Goal: Task Accomplishment & Management: Use online tool/utility

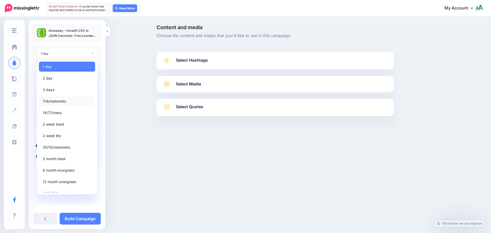
click at [53, 101] on span "7/4/matsmets" at bounding box center [54, 101] width 23 height 6
select select "*****"
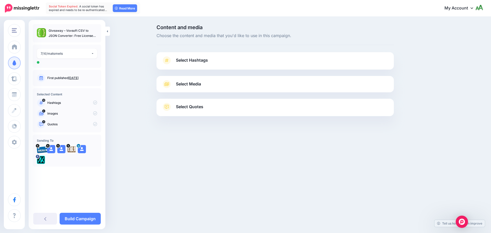
click at [193, 57] on span "Select Hashtags" at bounding box center [192, 60] width 32 height 7
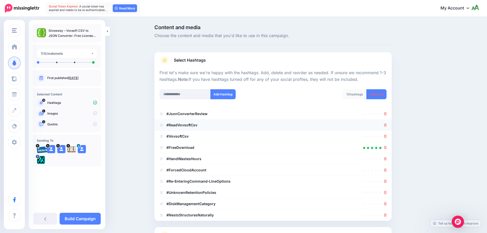
scroll to position [49, 0]
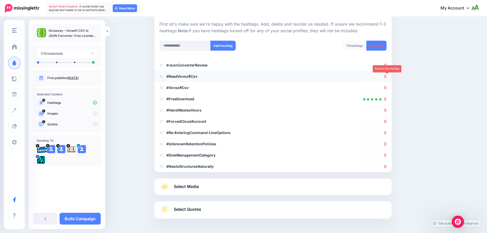
click at [387, 76] on icon at bounding box center [385, 76] width 3 height 3
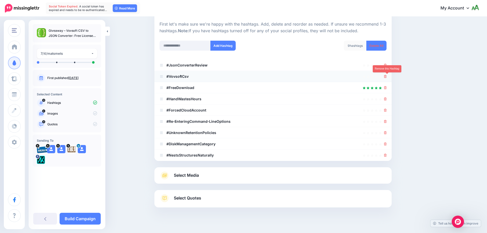
click at [387, 76] on icon at bounding box center [385, 76] width 3 height 3
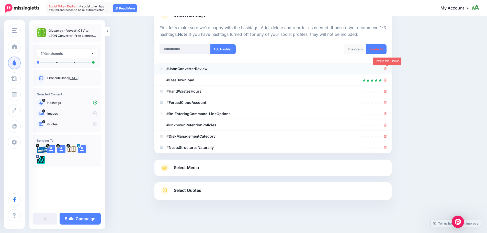
scroll to position [45, 0]
click at [387, 68] on icon at bounding box center [385, 68] width 3 height 3
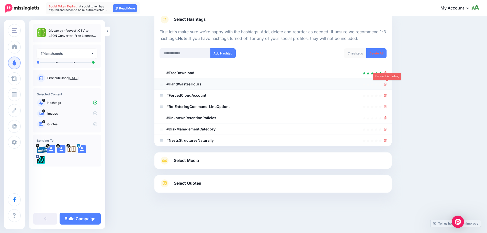
click at [387, 83] on icon at bounding box center [385, 84] width 3 height 3
click at [387, 95] on icon at bounding box center [385, 95] width 3 height 3
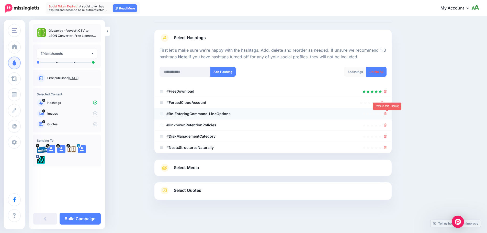
click at [386, 113] on icon at bounding box center [385, 113] width 3 height 3
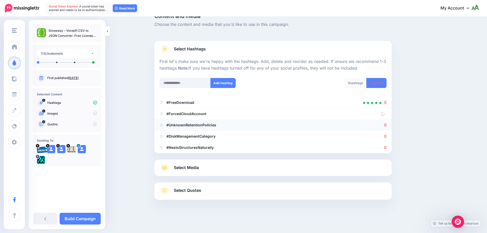
scroll to position [11, 0]
click at [387, 126] on icon at bounding box center [385, 125] width 3 height 3
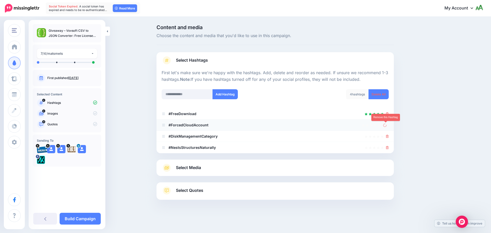
click at [385, 124] on icon at bounding box center [385, 125] width 4 height 4
click at [387, 137] on icon at bounding box center [387, 136] width 3 height 3
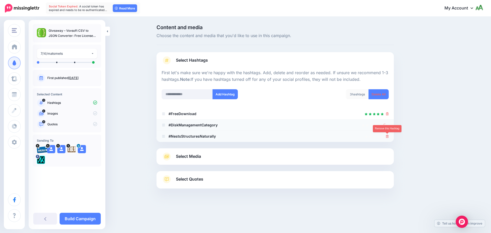
click at [387, 136] on icon at bounding box center [387, 136] width 3 height 3
click at [387, 127] on link at bounding box center [386, 125] width 6 height 4
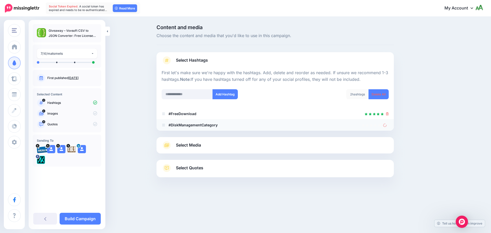
click at [385, 128] on li "#DiskManagementCategory" at bounding box center [275, 124] width 237 height 11
click at [385, 125] on icon at bounding box center [385, 125] width 5 height 5
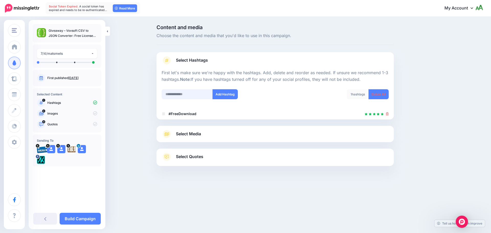
click at [184, 95] on input "text" at bounding box center [187, 94] width 51 height 10
type input "**********"
click at [221, 97] on button "Add Hashtag" at bounding box center [225, 94] width 25 height 10
click at [214, 135] on link "Select Media" at bounding box center [275, 134] width 227 height 8
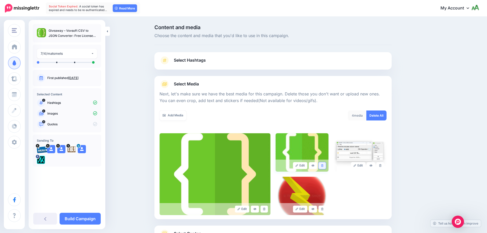
click at [324, 166] on icon at bounding box center [322, 165] width 2 height 3
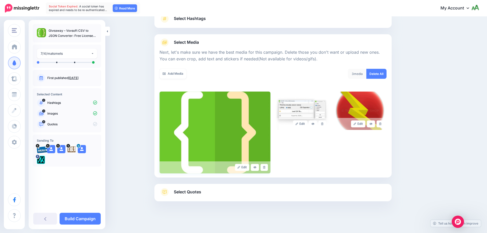
scroll to position [43, 0]
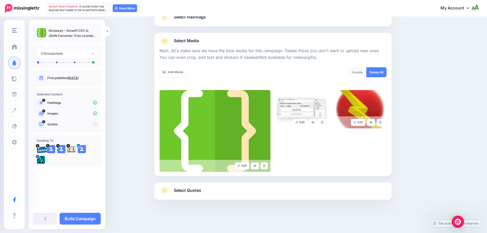
click at [189, 193] on span "Select Quotes" at bounding box center [187, 190] width 27 height 7
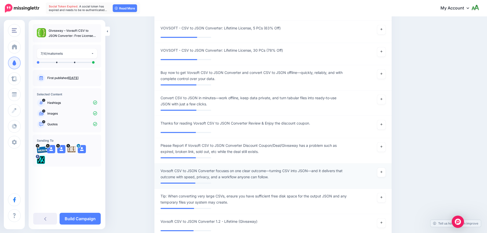
scroll to position [401, 0]
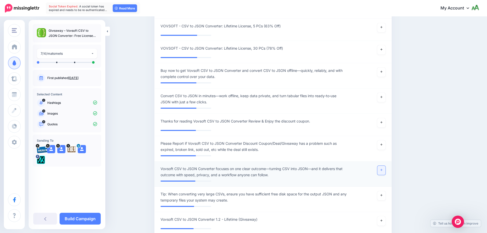
click at [383, 170] on icon at bounding box center [382, 170] width 2 height 2
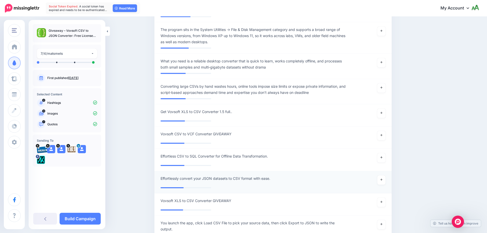
scroll to position [836, 0]
click at [383, 65] on link at bounding box center [381, 62] width 8 height 9
click at [383, 86] on icon at bounding box center [382, 87] width 2 height 3
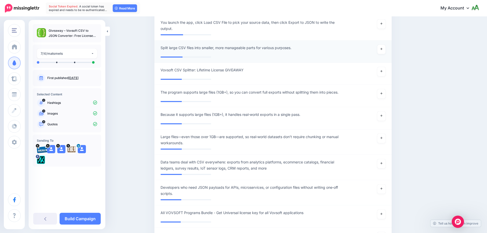
scroll to position [1041, 0]
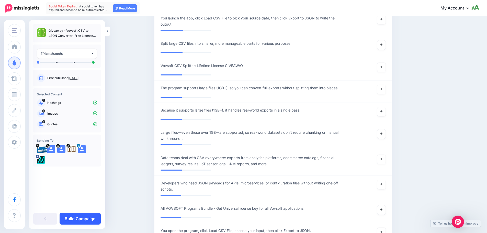
click at [86, 218] on link "Build Campaign" at bounding box center [80, 219] width 41 height 12
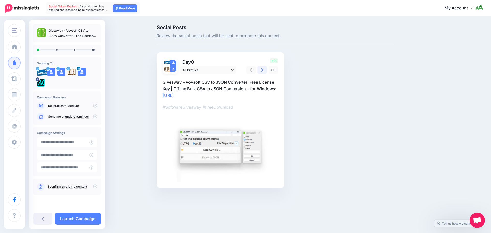
click at [263, 69] on icon at bounding box center [262, 69] width 2 height 5
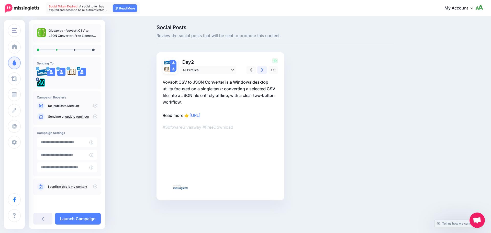
click at [263, 69] on icon at bounding box center [262, 69] width 2 height 5
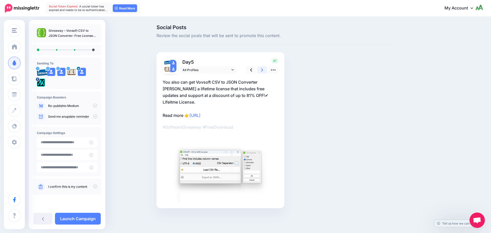
click at [263, 69] on icon at bounding box center [262, 69] width 2 height 5
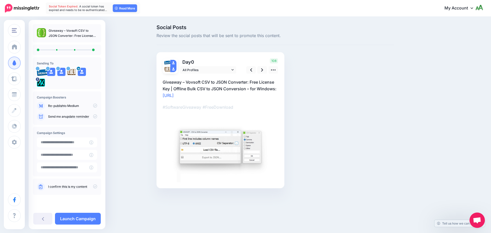
click at [95, 117] on icon at bounding box center [95, 116] width 4 height 4
click at [94, 186] on icon at bounding box center [95, 186] width 4 height 4
click at [84, 217] on link "Launch Campaign" at bounding box center [78, 219] width 46 height 12
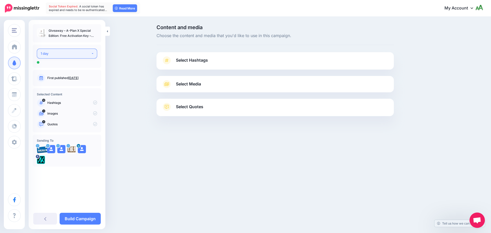
click at [78, 49] on button "1 day" at bounding box center [67, 54] width 60 height 10
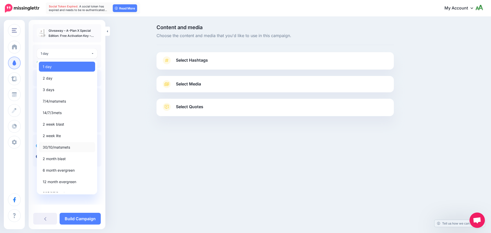
click at [57, 147] on span "30/10/matsmets" at bounding box center [56, 147] width 27 height 6
select select "*****"
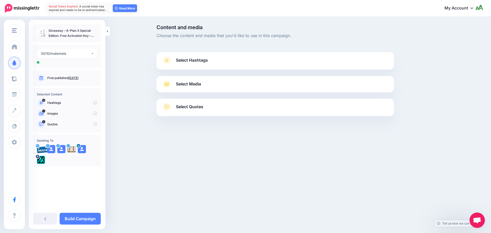
click at [221, 56] on div "Select Hashtags First let's make sure we're happy with the hashtags. Add, delet…" at bounding box center [275, 60] width 237 height 17
click at [218, 60] on link "Select Hashtags" at bounding box center [275, 62] width 227 height 13
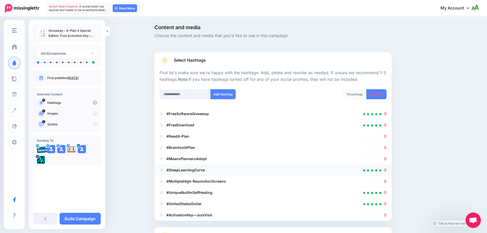
scroll to position [49, 0]
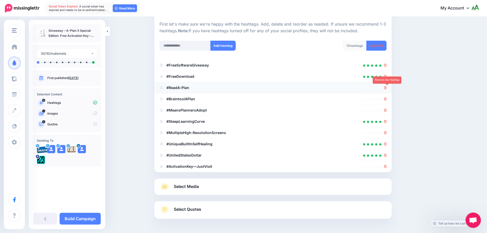
click at [387, 88] on icon at bounding box center [385, 87] width 3 height 3
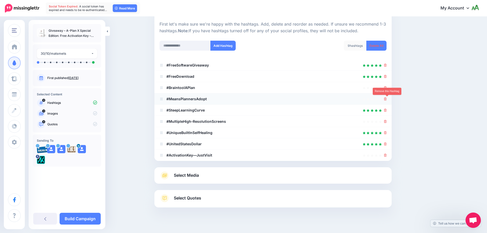
click at [386, 99] on icon at bounding box center [385, 98] width 3 height 3
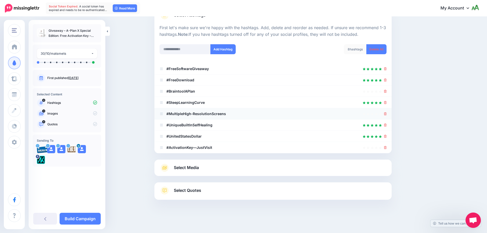
scroll to position [45, 0]
click at [387, 114] on icon at bounding box center [385, 113] width 3 height 3
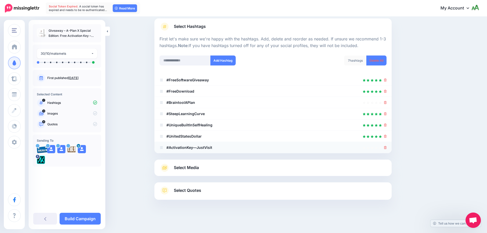
scroll to position [34, 0]
click at [387, 137] on icon at bounding box center [385, 136] width 3 height 3
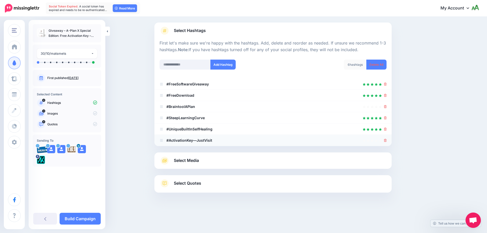
click at [220, 141] on div at bounding box center [273, 140] width 227 height 6
click at [206, 140] on b "#ActivationKey—JustVisit" at bounding box center [189, 140] width 46 height 4
click at [391, 142] on li "#ActivationKey—JustVisit" at bounding box center [272, 140] width 237 height 11
click at [387, 140] on icon at bounding box center [385, 140] width 3 height 3
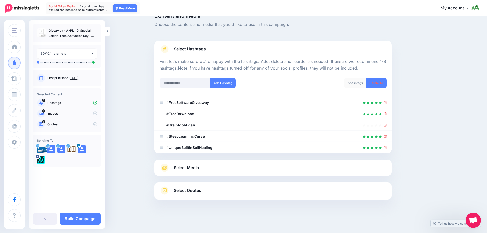
click at [191, 167] on span "Select Media" at bounding box center [186, 167] width 25 height 7
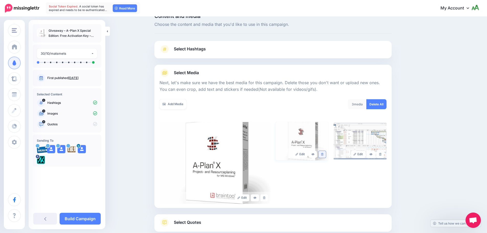
click at [324, 155] on icon at bounding box center [322, 154] width 2 height 3
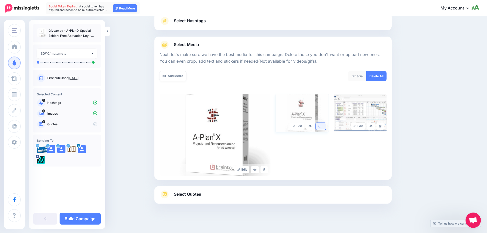
scroll to position [43, 0]
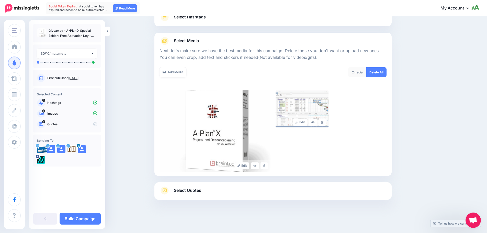
click at [207, 191] on link "Select Quotes" at bounding box center [273, 192] width 227 height 13
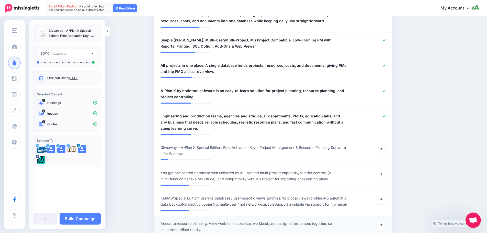
scroll to position [325, 0]
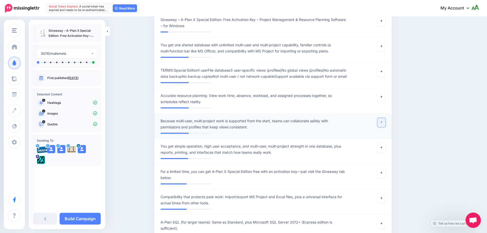
click at [383, 123] on icon at bounding box center [382, 122] width 2 height 2
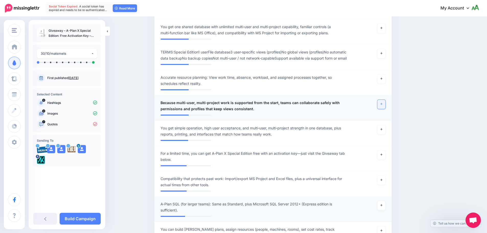
scroll to position [401, 0]
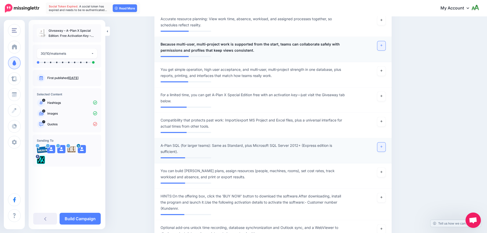
click at [383, 151] on link at bounding box center [381, 146] width 8 height 9
click at [383, 148] on icon at bounding box center [382, 146] width 2 height 3
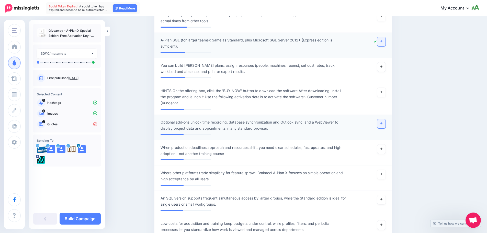
scroll to position [580, 0]
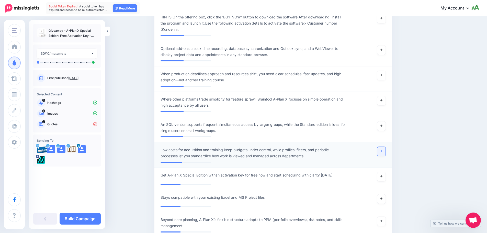
click at [385, 156] on link at bounding box center [381, 151] width 8 height 9
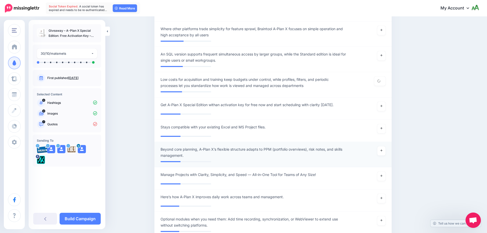
scroll to position [657, 0]
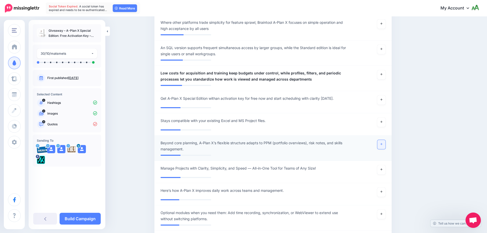
click at [383, 146] on icon at bounding box center [382, 144] width 2 height 3
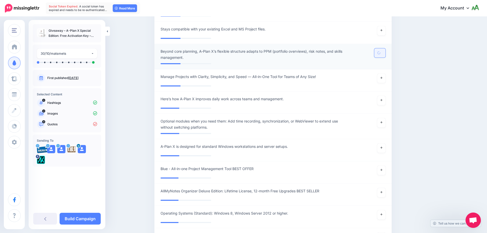
scroll to position [759, 0]
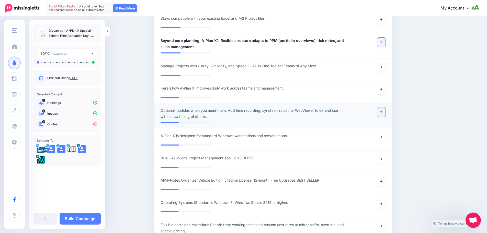
click at [385, 116] on link at bounding box center [381, 111] width 8 height 9
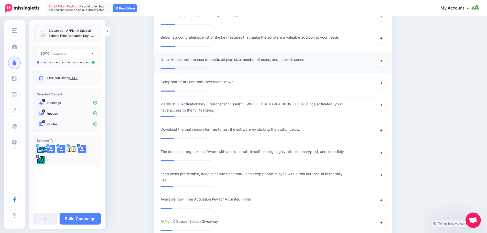
scroll to position [1348, 0]
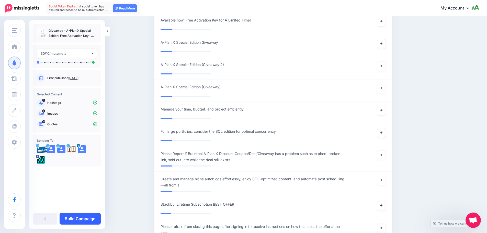
click at [79, 217] on link "Build Campaign" at bounding box center [80, 219] width 41 height 12
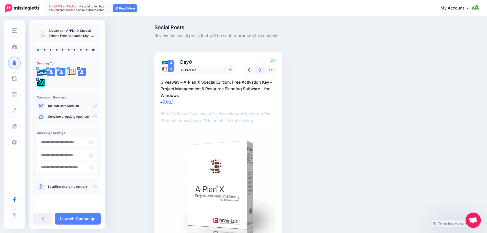
click at [265, 69] on link at bounding box center [260, 69] width 10 height 7
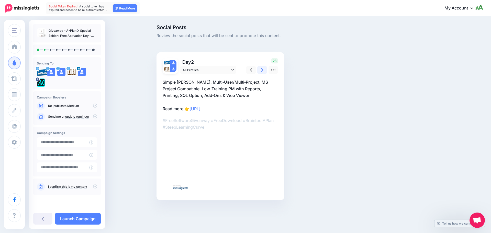
click at [265, 69] on link at bounding box center [262, 69] width 10 height 7
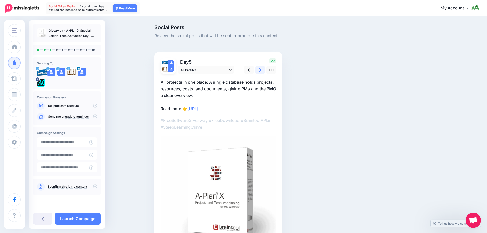
click at [265, 69] on link at bounding box center [260, 69] width 10 height 7
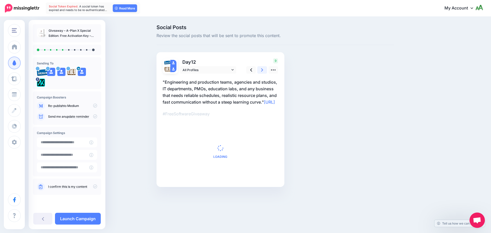
click at [265, 69] on link at bounding box center [262, 69] width 10 height 7
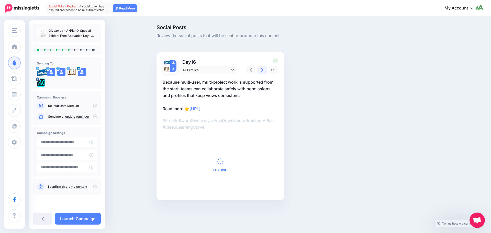
click at [265, 69] on link at bounding box center [262, 69] width 10 height 7
click at [265, 69] on link at bounding box center [260, 69] width 10 height 7
click at [265, 69] on link at bounding box center [262, 69] width 10 height 7
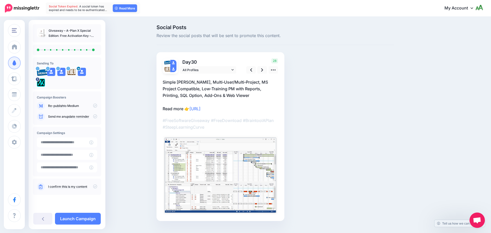
click at [95, 116] on icon at bounding box center [95, 116] width 4 height 4
click at [95, 187] on icon at bounding box center [95, 186] width 4 height 4
click at [96, 116] on icon at bounding box center [95, 116] width 4 height 4
click at [93, 186] on p "I confirm this is my content" at bounding box center [72, 186] width 49 height 5
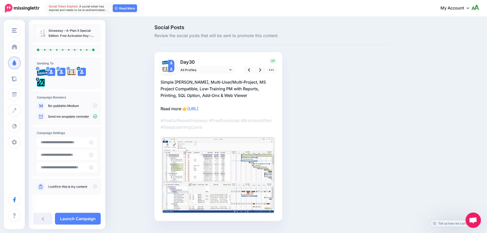
click at [94, 185] on icon at bounding box center [95, 186] width 4 height 4
click at [80, 217] on link "Launch Campaign" at bounding box center [78, 219] width 46 height 12
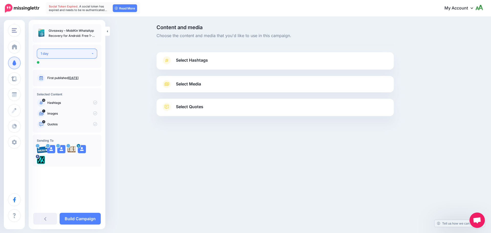
click at [79, 53] on div "1 day" at bounding box center [66, 54] width 50 height 6
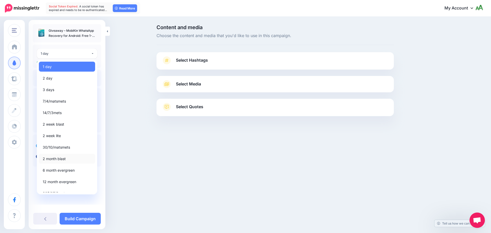
click at [55, 161] on span "2 month blast" at bounding box center [54, 159] width 23 height 6
select select "*****"
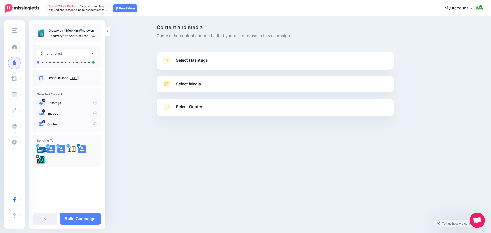
click at [237, 64] on link "Select Hashtags" at bounding box center [275, 62] width 227 height 13
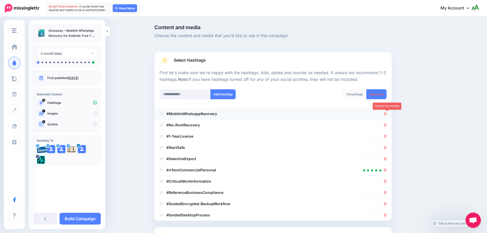
click at [387, 114] on icon at bounding box center [385, 113] width 3 height 3
click at [386, 124] on icon at bounding box center [385, 125] width 3 height 3
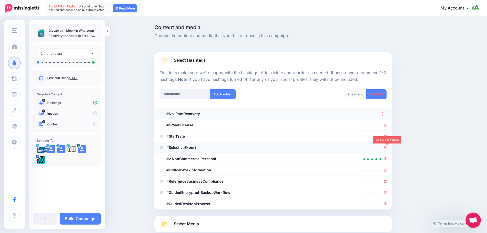
click at [387, 147] on icon at bounding box center [385, 147] width 3 height 3
click at [387, 136] on icon at bounding box center [385, 136] width 3 height 3
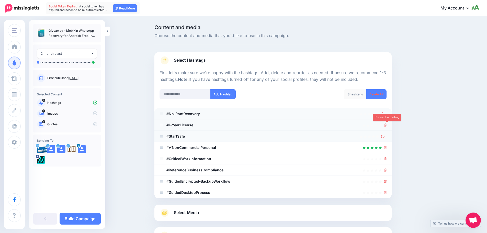
click at [387, 125] on icon at bounding box center [385, 125] width 3 height 3
click at [385, 114] on icon at bounding box center [383, 114] width 4 height 4
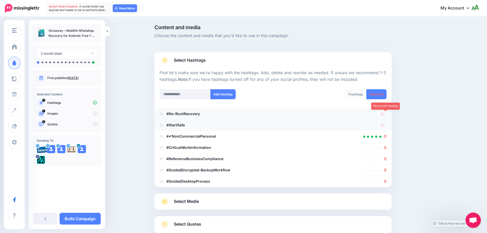
click at [385, 114] on icon at bounding box center [383, 114] width 4 height 4
click at [387, 121] on li "#StartSafe" at bounding box center [272, 124] width 237 height 11
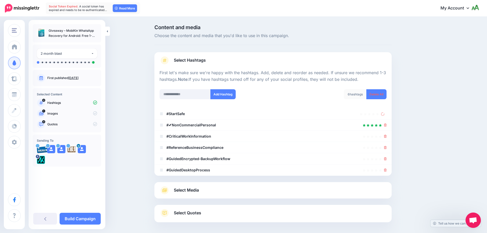
click at [385, 125] on div at bounding box center [273, 125] width 227 height 6
click at [385, 116] on div at bounding box center [384, 114] width 6 height 6
click at [387, 136] on icon at bounding box center [385, 136] width 3 height 3
click at [385, 114] on icon at bounding box center [383, 114] width 4 height 4
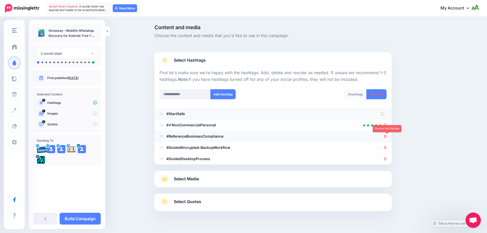
click at [387, 135] on icon at bounding box center [385, 136] width 3 height 3
click at [385, 113] on icon at bounding box center [383, 114] width 5 height 5
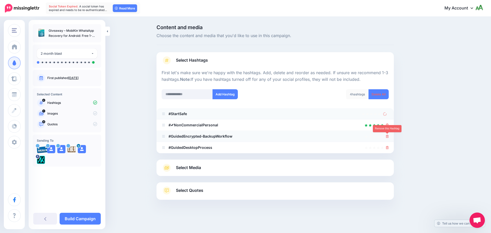
click at [388, 136] on icon at bounding box center [387, 136] width 3 height 3
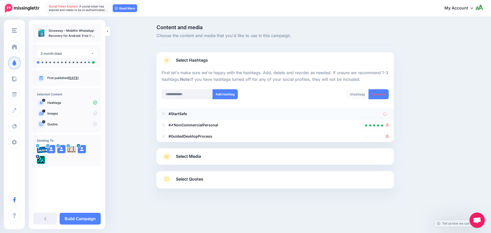
click at [387, 113] on link at bounding box center [386, 114] width 6 height 4
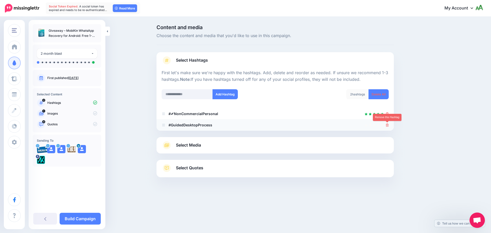
click at [386, 124] on icon at bounding box center [387, 125] width 3 height 3
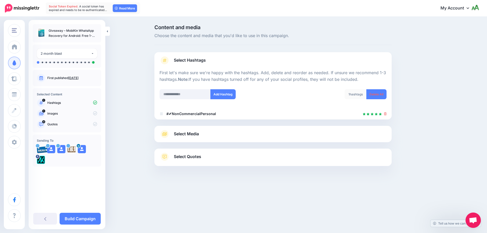
click at [210, 136] on link "Select Media" at bounding box center [273, 134] width 227 height 8
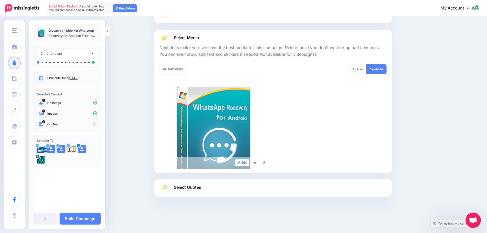
scroll to position [50, 0]
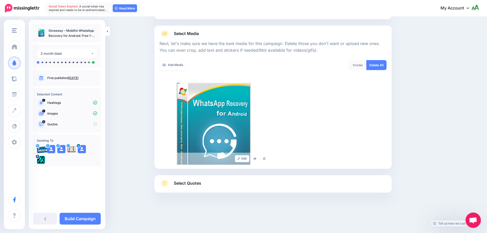
click at [190, 186] on span "Select Quotes" at bounding box center [187, 183] width 27 height 7
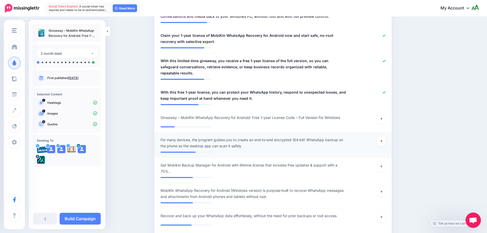
scroll to position [229, 0]
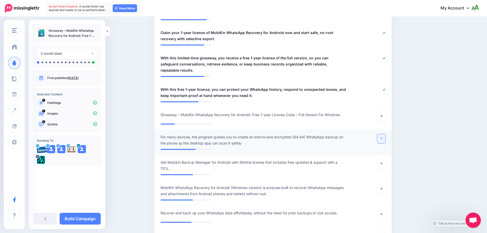
click at [381, 134] on link at bounding box center [381, 138] width 8 height 9
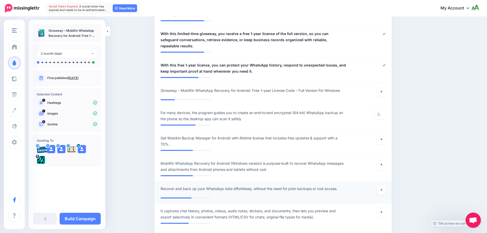
scroll to position [255, 0]
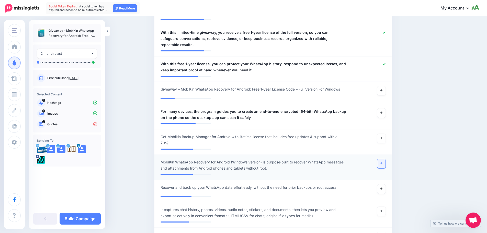
click at [383, 162] on icon at bounding box center [382, 163] width 2 height 3
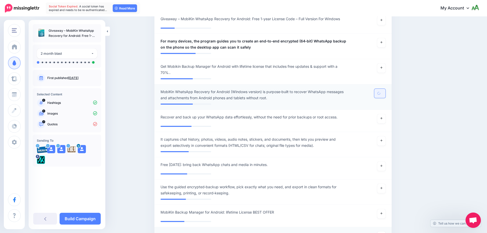
scroll to position [383, 0]
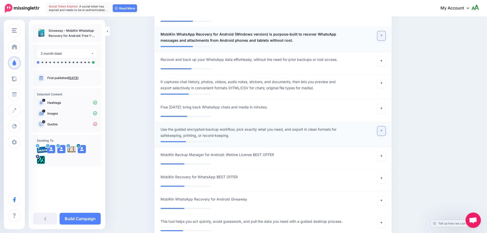
click at [383, 129] on icon at bounding box center [382, 130] width 2 height 3
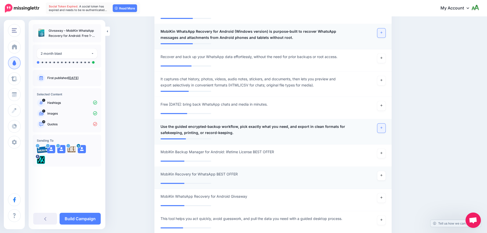
scroll to position [511, 0]
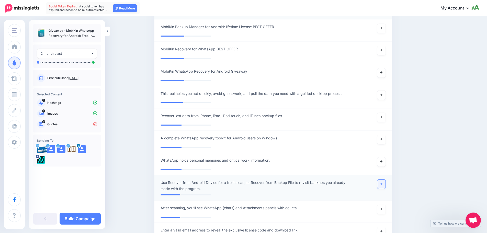
click at [383, 182] on icon at bounding box center [382, 183] width 2 height 3
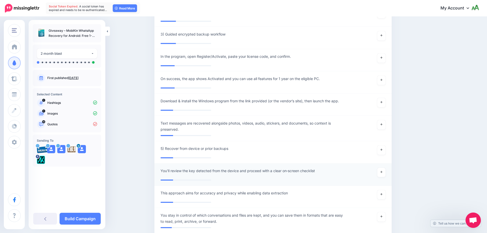
scroll to position [869, 0]
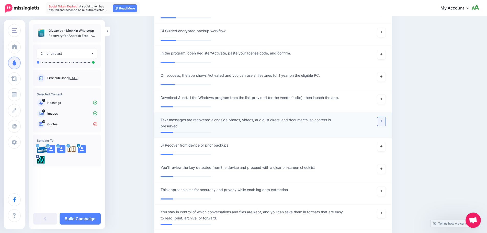
click at [383, 120] on icon at bounding box center [382, 121] width 2 height 2
click at [381, 209] on link at bounding box center [381, 213] width 8 height 9
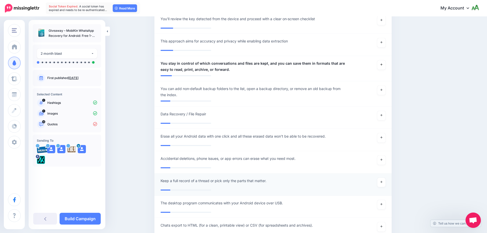
scroll to position [1022, 0]
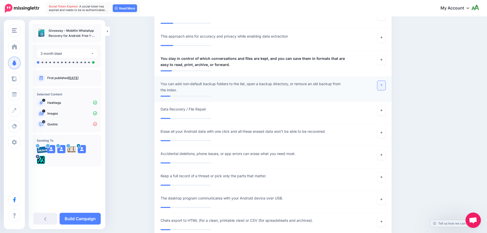
click at [385, 81] on link at bounding box center [381, 85] width 8 height 9
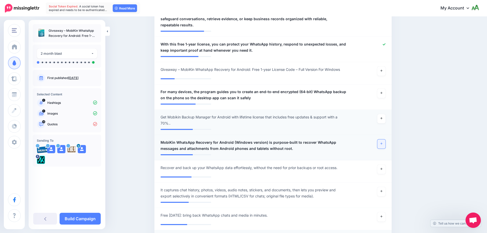
scroll to position [274, 0]
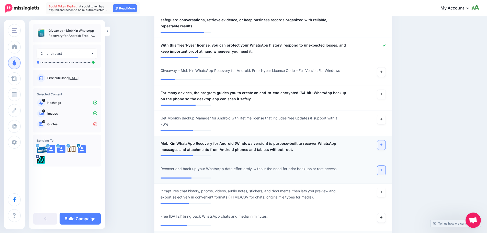
click at [382, 166] on link at bounding box center [381, 170] width 8 height 9
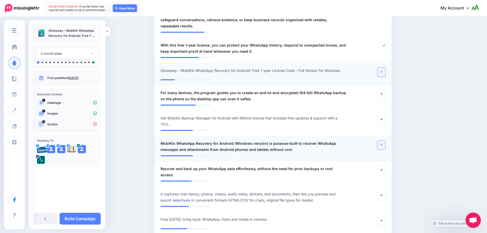
click at [384, 68] on link at bounding box center [381, 72] width 8 height 9
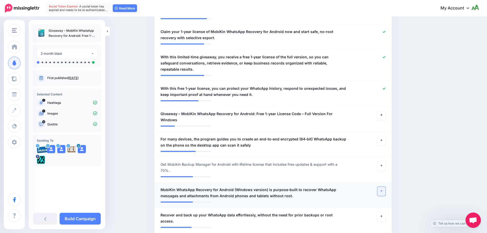
scroll to position [281, 0]
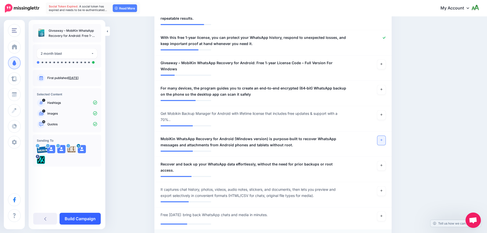
click at [84, 219] on link "Build Campaign" at bounding box center [80, 219] width 41 height 12
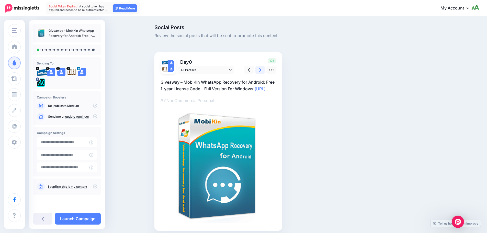
click at [264, 71] on link at bounding box center [260, 69] width 10 height 7
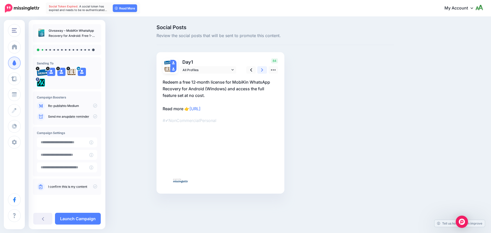
click at [264, 71] on link at bounding box center [262, 69] width 10 height 7
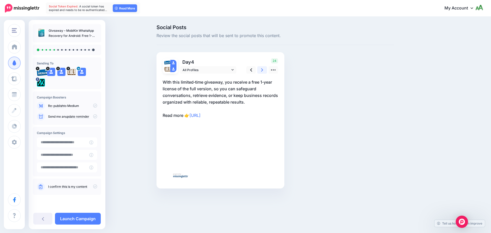
click at [264, 71] on link at bounding box center [262, 69] width 10 height 7
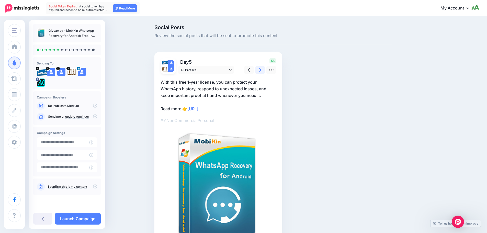
click at [264, 71] on link at bounding box center [260, 69] width 10 height 7
click at [264, 71] on link at bounding box center [262, 69] width 10 height 7
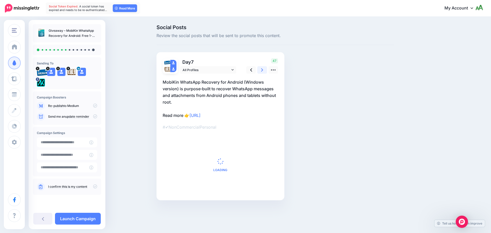
click at [264, 71] on link at bounding box center [262, 69] width 10 height 7
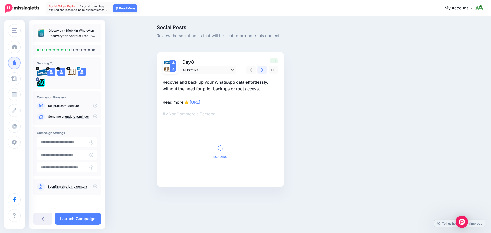
click at [264, 71] on link at bounding box center [262, 69] width 10 height 7
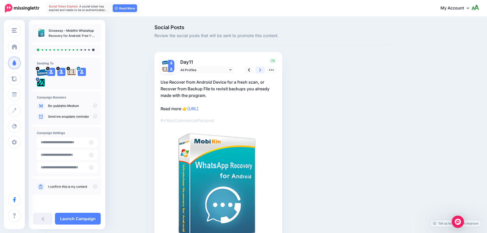
click at [264, 71] on link at bounding box center [260, 69] width 10 height 7
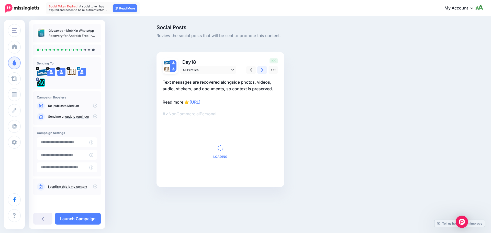
click at [264, 71] on link at bounding box center [262, 69] width 10 height 7
click at [264, 71] on link at bounding box center [260, 69] width 10 height 7
click at [264, 71] on link at bounding box center [262, 69] width 10 height 7
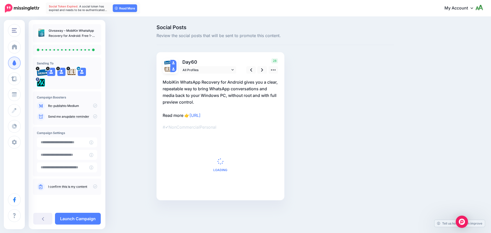
click at [94, 185] on icon at bounding box center [95, 186] width 4 height 4
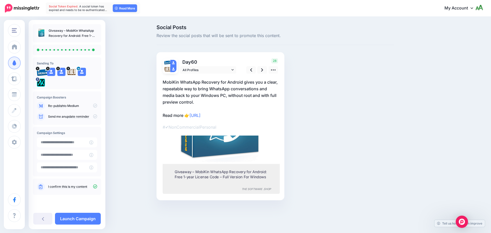
click at [93, 117] on icon at bounding box center [95, 116] width 4 height 4
click at [83, 219] on link "Launch Campaign" at bounding box center [78, 219] width 46 height 12
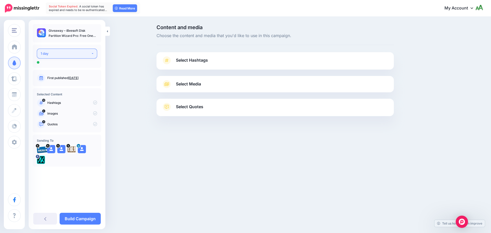
click at [65, 50] on button "1 day" at bounding box center [67, 54] width 60 height 10
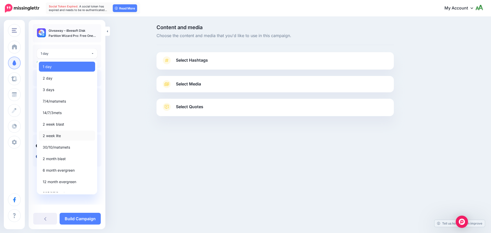
click at [60, 135] on span "2 week lite" at bounding box center [52, 136] width 18 height 6
select select "******"
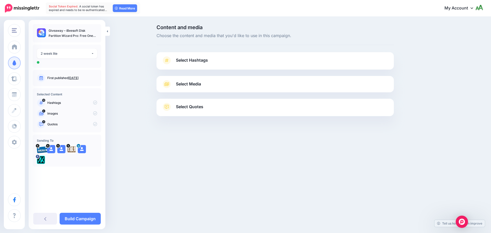
click at [204, 61] on span "Select Hashtags" at bounding box center [192, 60] width 32 height 7
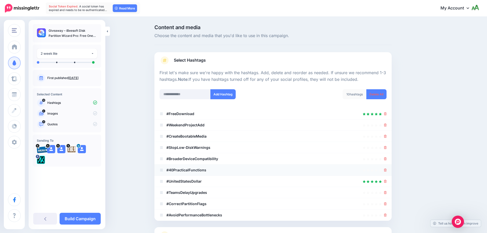
scroll to position [49, 0]
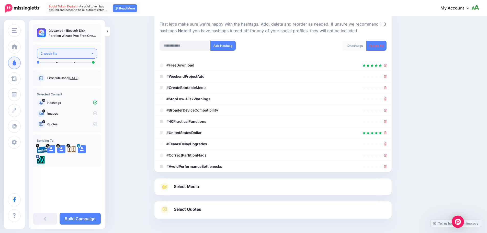
drag, startPoint x: 53, startPoint y: 52, endPoint x: 51, endPoint y: 51, distance: 2.6
click at [53, 52] on div "2 week lite" at bounding box center [66, 54] width 50 height 6
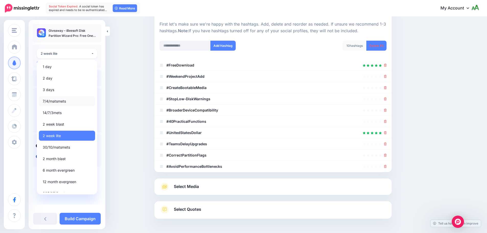
click at [51, 100] on span "7/4/matsmets" at bounding box center [54, 101] width 23 height 6
select select "*****"
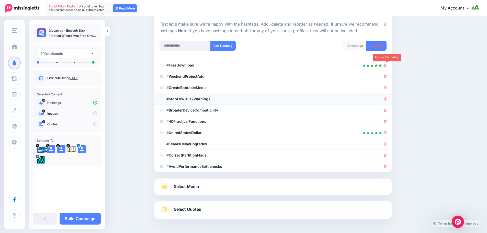
scroll to position [68, 0]
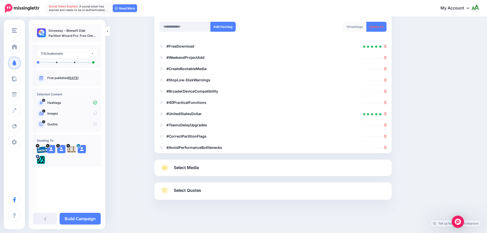
click at [192, 165] on span "Select Media" at bounding box center [186, 167] width 25 height 7
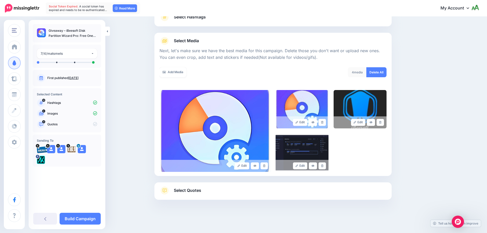
scroll to position [43, 0]
click at [324, 122] on icon at bounding box center [322, 122] width 2 height 3
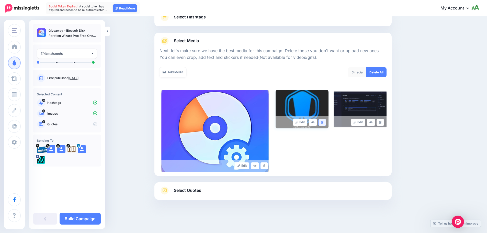
click at [324, 121] on icon at bounding box center [322, 122] width 2 height 3
click at [216, 192] on link "Select Quotes" at bounding box center [273, 192] width 227 height 13
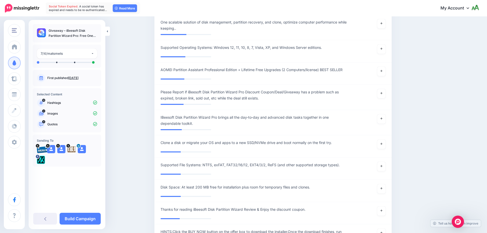
scroll to position [759, 0]
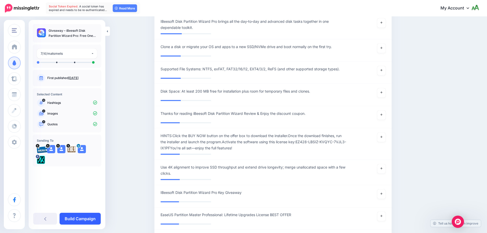
click at [77, 218] on link "Build Campaign" at bounding box center [80, 219] width 41 height 12
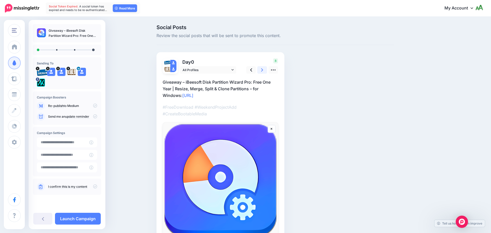
click at [261, 69] on link at bounding box center [262, 69] width 10 height 7
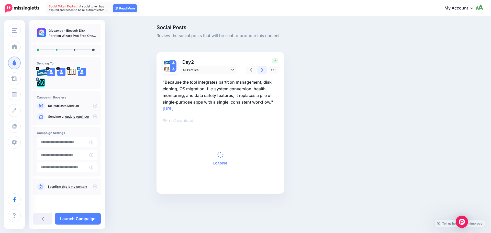
click at [261, 69] on link at bounding box center [262, 69] width 10 height 7
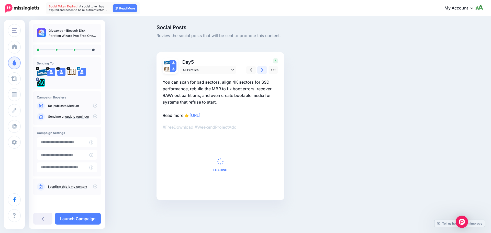
click at [261, 69] on link at bounding box center [262, 69] width 10 height 7
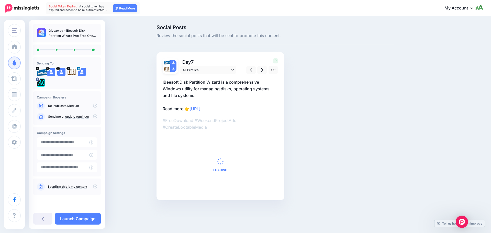
click at [94, 188] on icon at bounding box center [95, 186] width 4 height 4
click at [95, 119] on div "Send me an update reminder" at bounding box center [67, 117] width 60 height 8
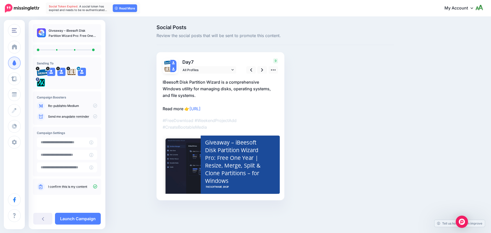
click at [96, 118] on icon at bounding box center [95, 116] width 4 height 4
click at [96, 117] on icon at bounding box center [95, 116] width 4 height 4
click at [132, 118] on div "Social Posts Review the social posts that will be sent to promote this content.…" at bounding box center [245, 120] width 491 height 206
click at [86, 219] on link "Launch Campaign" at bounding box center [78, 219] width 46 height 12
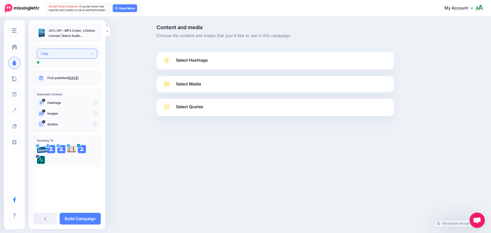
click at [73, 53] on div "1 day" at bounding box center [66, 54] width 50 height 6
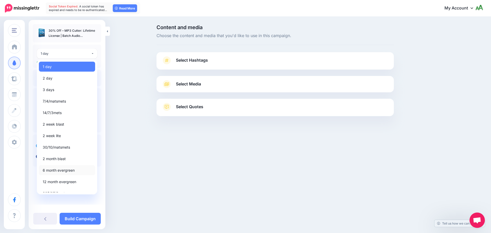
click at [64, 169] on span "6 month evergreen" at bounding box center [59, 170] width 32 height 6
select select "*****"
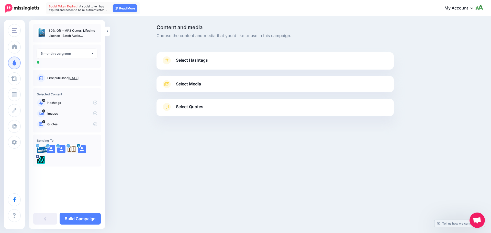
click at [193, 58] on span "Select Hashtags" at bounding box center [192, 60] width 32 height 7
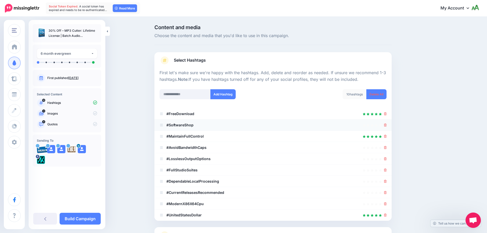
scroll to position [49, 0]
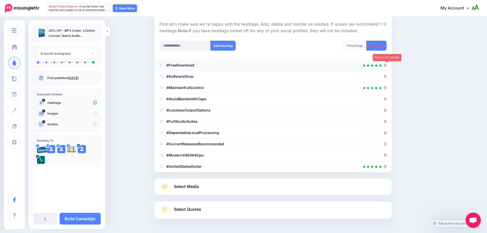
click at [387, 66] on icon at bounding box center [385, 65] width 3 height 3
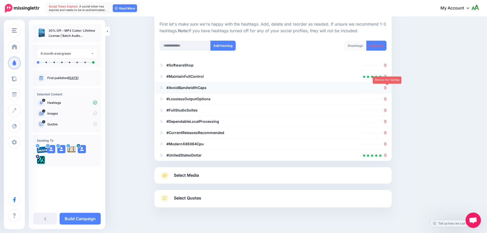
click at [387, 88] on icon at bounding box center [385, 87] width 3 height 3
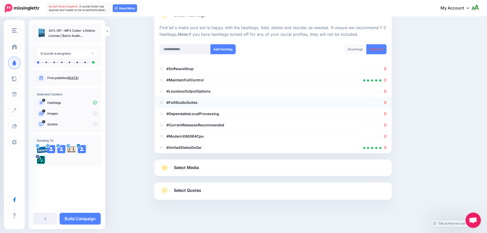
scroll to position [45, 0]
click at [389, 92] on li "#LosslessOutputOptions" at bounding box center [272, 91] width 237 height 11
click at [387, 93] on icon at bounding box center [385, 91] width 3 height 3
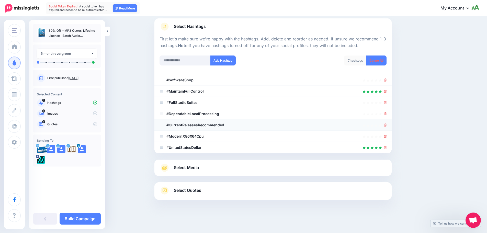
scroll to position [34, 0]
click at [387, 149] on link at bounding box center [385, 147] width 3 height 4
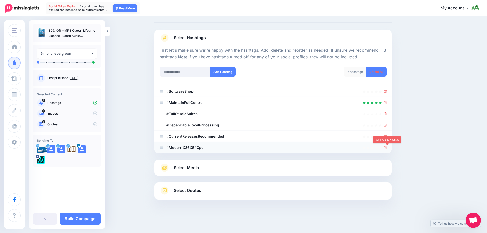
click at [386, 148] on icon at bounding box center [385, 147] width 3 height 3
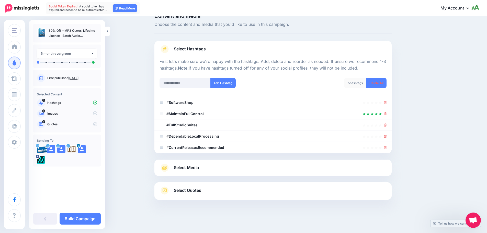
click at [211, 166] on link "Select Media" at bounding box center [273, 168] width 227 height 8
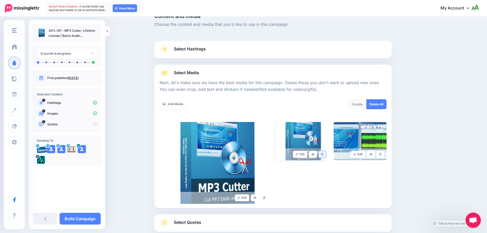
click at [324, 155] on icon at bounding box center [322, 154] width 2 height 3
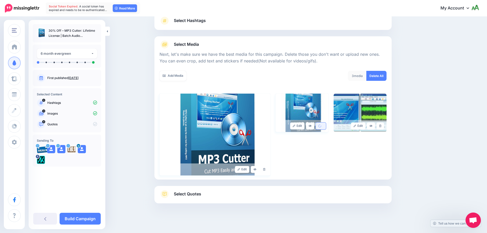
scroll to position [43, 0]
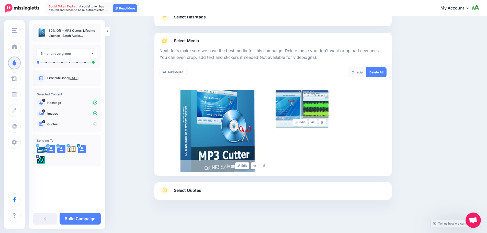
click at [209, 193] on link "Select Quotes" at bounding box center [273, 192] width 227 height 13
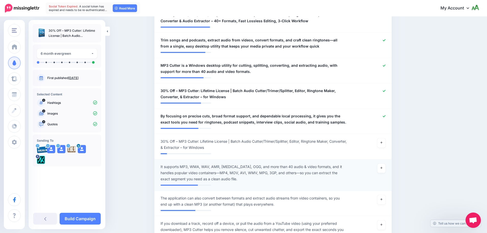
scroll to position [325, 0]
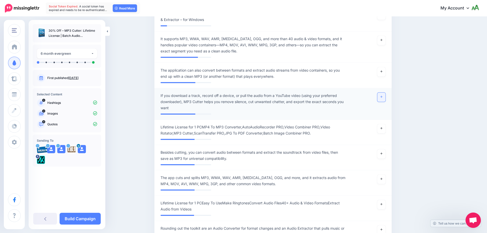
click at [386, 96] on link at bounding box center [381, 97] width 8 height 9
click at [385, 71] on link at bounding box center [381, 71] width 8 height 9
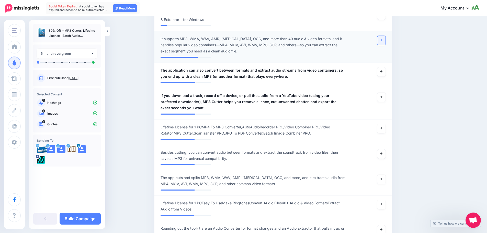
click at [385, 40] on link at bounding box center [381, 40] width 8 height 9
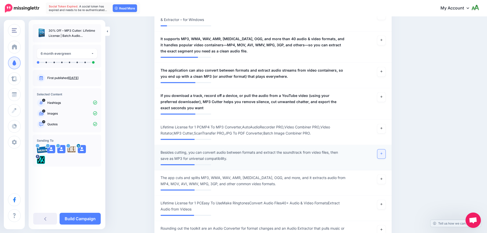
click at [383, 153] on icon at bounding box center [382, 153] width 2 height 3
click at [383, 178] on icon at bounding box center [382, 178] width 2 height 3
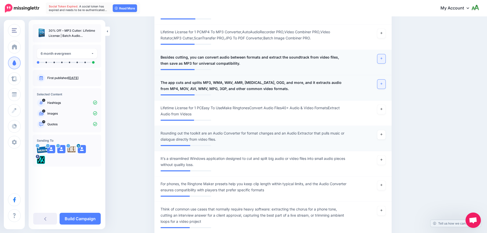
scroll to position [529, 0]
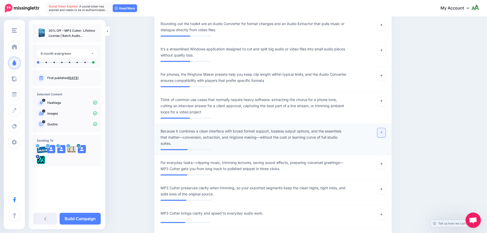
click at [383, 133] on icon at bounding box center [382, 132] width 2 height 3
click at [384, 99] on link at bounding box center [381, 101] width 8 height 9
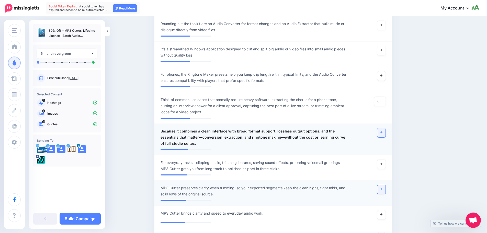
click at [382, 190] on link at bounding box center [381, 189] width 8 height 9
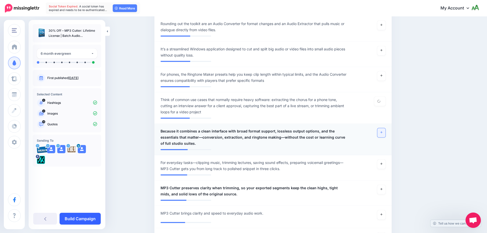
click at [77, 217] on link "Build Campaign" at bounding box center [80, 219] width 41 height 12
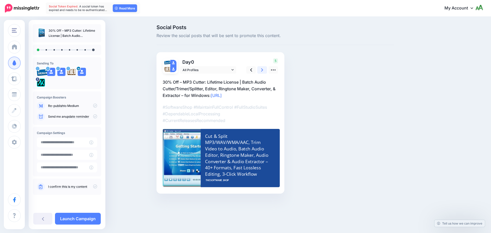
click at [262, 70] on icon at bounding box center [262, 69] width 2 height 3
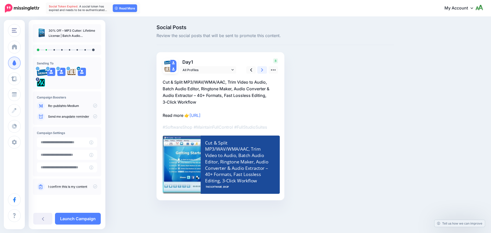
click at [262, 70] on icon at bounding box center [262, 69] width 2 height 3
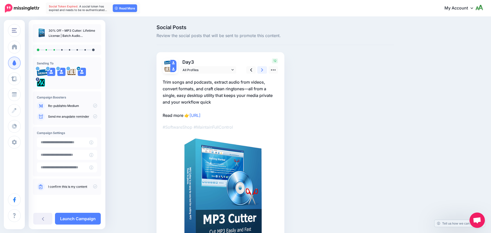
click at [262, 70] on icon at bounding box center [262, 69] width 2 height 3
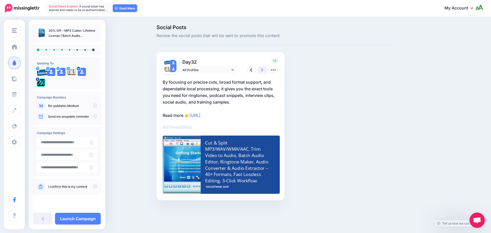
click at [262, 70] on icon at bounding box center [262, 69] width 2 height 3
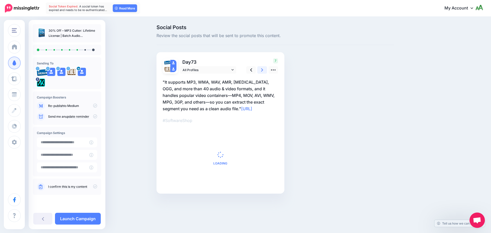
click at [262, 70] on icon at bounding box center [262, 69] width 2 height 3
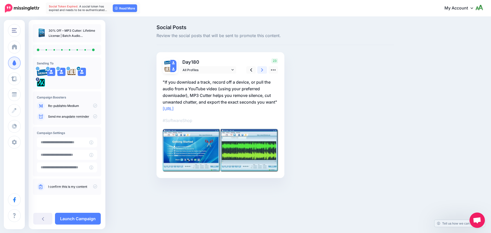
click at [262, 70] on icon at bounding box center [262, 69] width 2 height 3
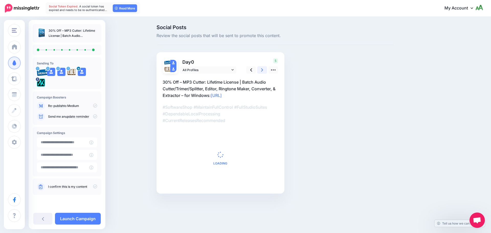
click at [262, 70] on icon at bounding box center [262, 69] width 2 height 3
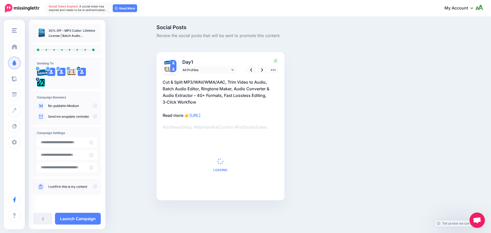
click at [94, 117] on icon at bounding box center [95, 116] width 4 height 4
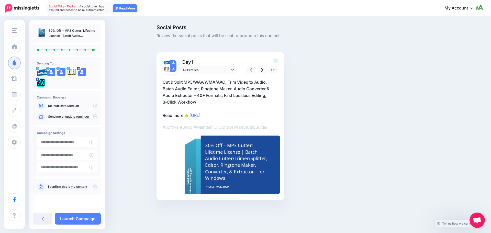
click at [93, 186] on icon at bounding box center [95, 186] width 4 height 4
click at [94, 115] on icon at bounding box center [95, 116] width 4 height 4
click at [78, 220] on link "Launch Campaign" at bounding box center [78, 219] width 46 height 12
